Goal: Task Accomplishment & Management: Use online tool/utility

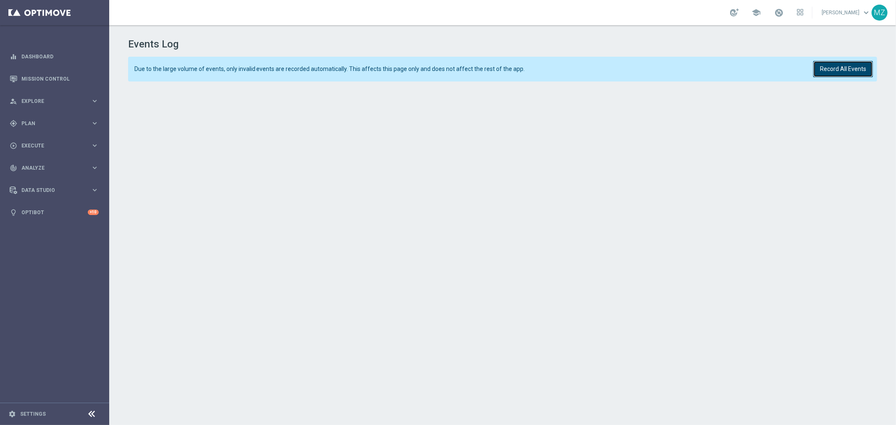
click at [845, 71] on button "Record All Events" at bounding box center [843, 69] width 60 height 16
click at [865, 71] on button "Record All Events" at bounding box center [843, 69] width 60 height 16
